Goal: Find specific page/section: Find specific page/section

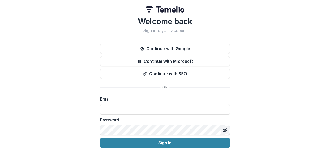
type input "**********"
click at [223, 130] on icon "Toggle password visibility" at bounding box center [224, 130] width 3 height 2
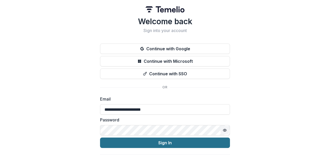
click at [182, 139] on button "Sign In" at bounding box center [165, 142] width 130 height 10
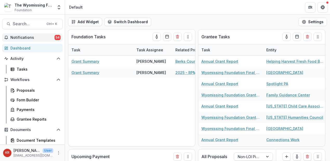
click at [41, 36] on span "Notifications" at bounding box center [32, 37] width 44 height 4
click at [34, 90] on div "Proposals" at bounding box center [38, 89] width 42 height 5
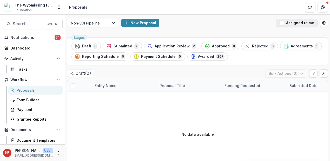
click at [307, 22] on button "Assigned to me" at bounding box center [297, 23] width 42 height 8
click at [122, 46] on span "Submitted" at bounding box center [123, 46] width 19 height 4
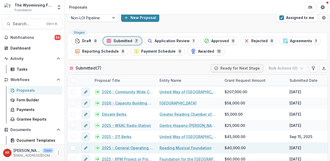
scroll to position [14, 0]
